Goal: Task Accomplishment & Management: Complete application form

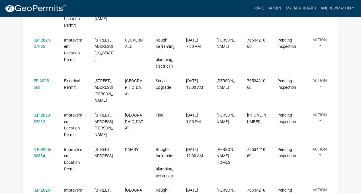
scroll to position [185, 0]
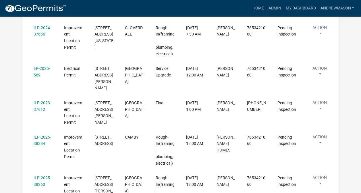
select select "3: 100"
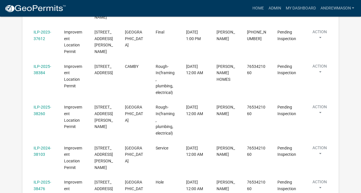
scroll to position [263, 0]
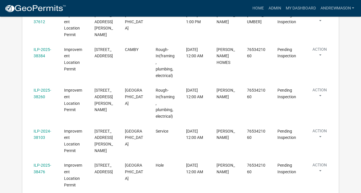
click at [41, 88] on link "ILP-2025-38260" at bounding box center [42, 93] width 17 height 11
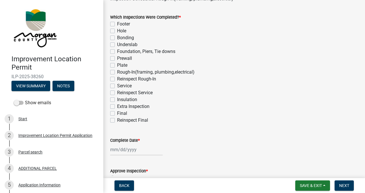
scroll to position [50, 0]
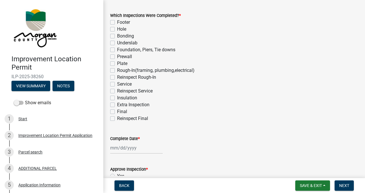
click at [117, 70] on label "Rough-In(framing, plumbing,electrical)" at bounding box center [155, 70] width 77 height 7
click at [117, 70] on input "Rough-In(framing, plumbing,electrical)" at bounding box center [119, 69] width 4 height 4
checkbox input "true"
checkbox input "false"
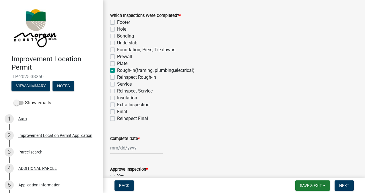
checkbox input "false"
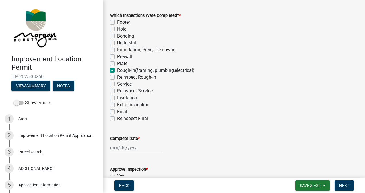
checkbox input "true"
checkbox input "false"
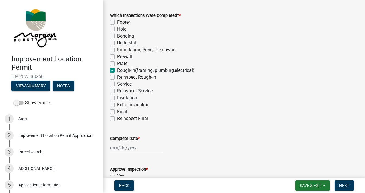
checkbox input "false"
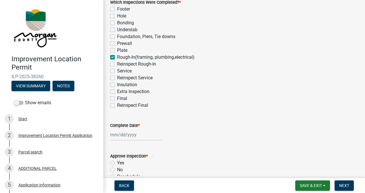
scroll to position [65, 0]
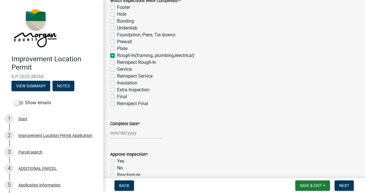
click at [117, 69] on label "Service" at bounding box center [124, 69] width 15 height 7
click at [117, 69] on input "Service" at bounding box center [119, 68] width 4 height 4
checkbox input "true"
checkbox input "false"
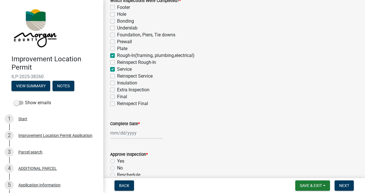
checkbox input "false"
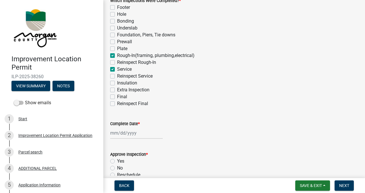
checkbox input "true"
checkbox input "false"
checkbox input "true"
checkbox input "false"
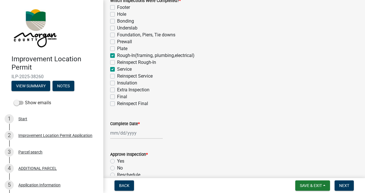
checkbox input "false"
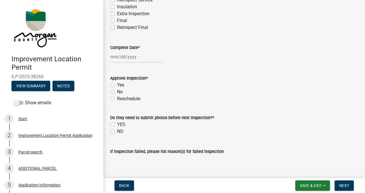
scroll to position [146, 0]
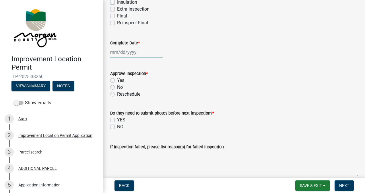
click at [134, 55] on div at bounding box center [136, 52] width 52 height 12
select select "8"
select select "2025"
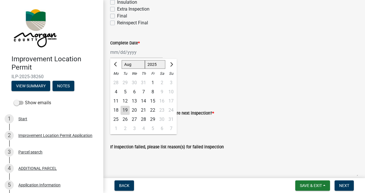
click at [126, 110] on div "19" at bounding box center [124, 110] width 9 height 9
type input "[DATE]"
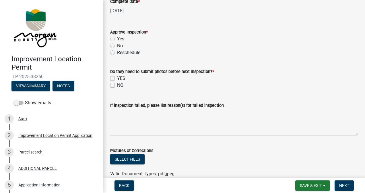
scroll to position [186, 0]
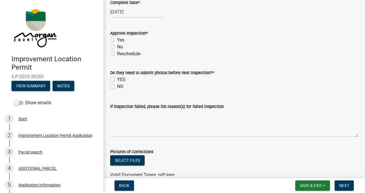
click at [117, 40] on label "Yes" at bounding box center [120, 40] width 7 height 7
click at [117, 40] on input "Yes" at bounding box center [119, 39] width 4 height 4
radio input "true"
click at [117, 86] on label "NO" at bounding box center [120, 86] width 6 height 7
click at [117, 86] on input "NO" at bounding box center [119, 85] width 4 height 4
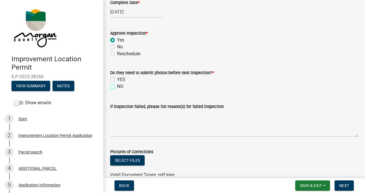
checkbox input "true"
checkbox input "false"
checkbox input "true"
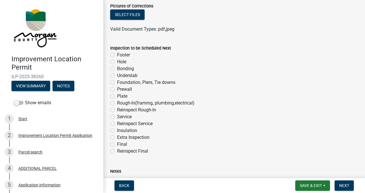
scroll to position [362, 0]
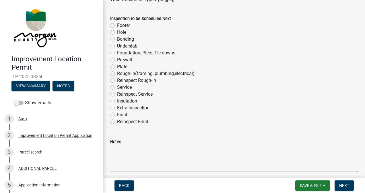
click at [117, 103] on label "Insulation" at bounding box center [127, 101] width 20 height 7
click at [117, 102] on input "Insulation" at bounding box center [119, 100] width 4 height 4
radio input "true"
click at [340, 185] on span "Next" at bounding box center [344, 186] width 10 height 5
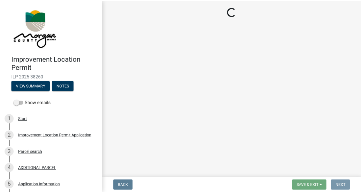
scroll to position [0, 0]
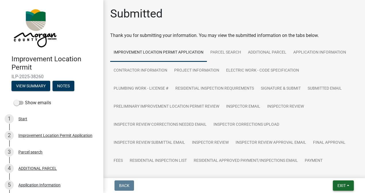
click at [341, 186] on span "Exit" at bounding box center [341, 186] width 8 height 5
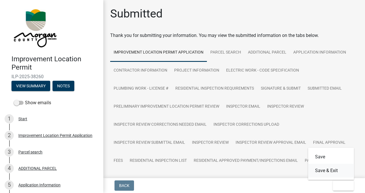
click at [334, 172] on button "Save & Exit" at bounding box center [331, 171] width 46 height 14
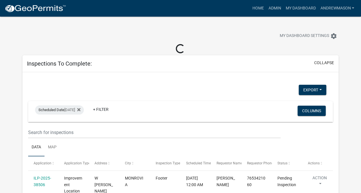
select select "3: 100"
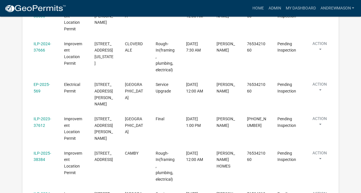
scroll to position [165, 0]
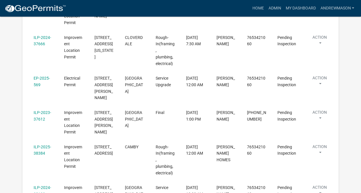
click at [43, 110] on link "ILP-2023-37612" at bounding box center [42, 115] width 17 height 11
